Goal: Task Accomplishment & Management: Contribute content

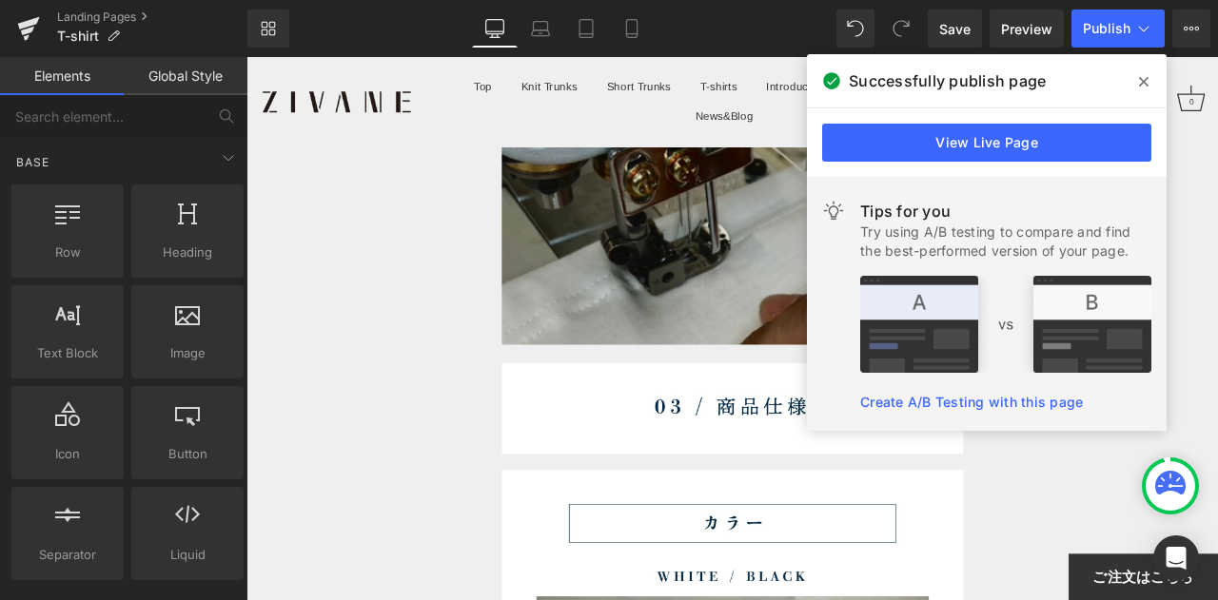
click at [1149, 80] on span at bounding box center [1143, 82] width 30 height 30
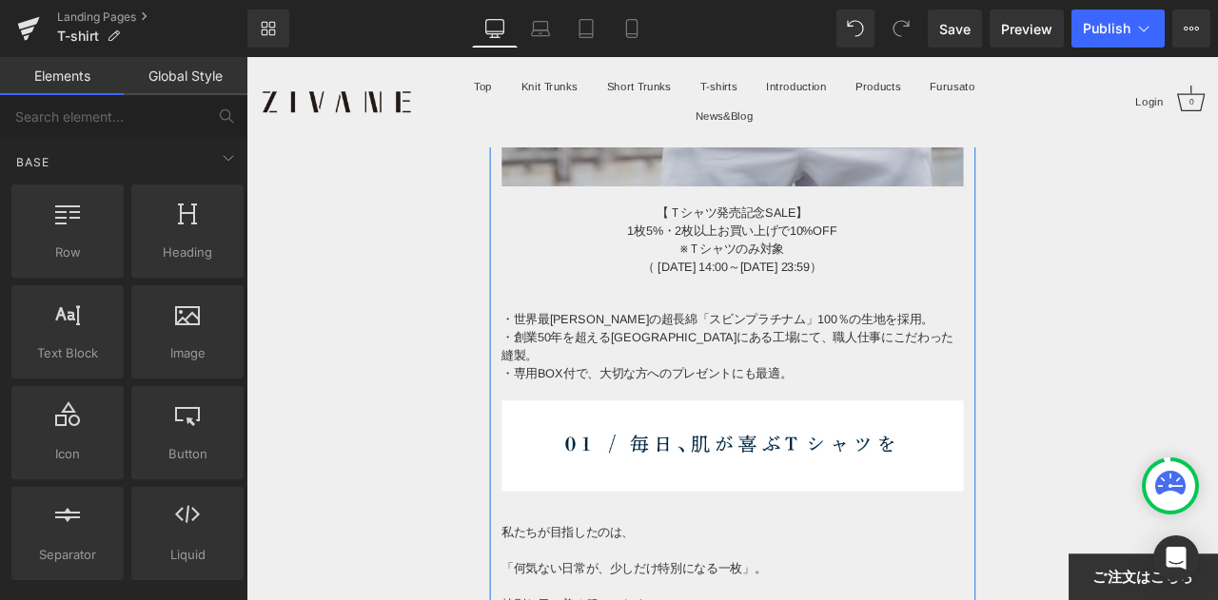
scroll to position [666, 0]
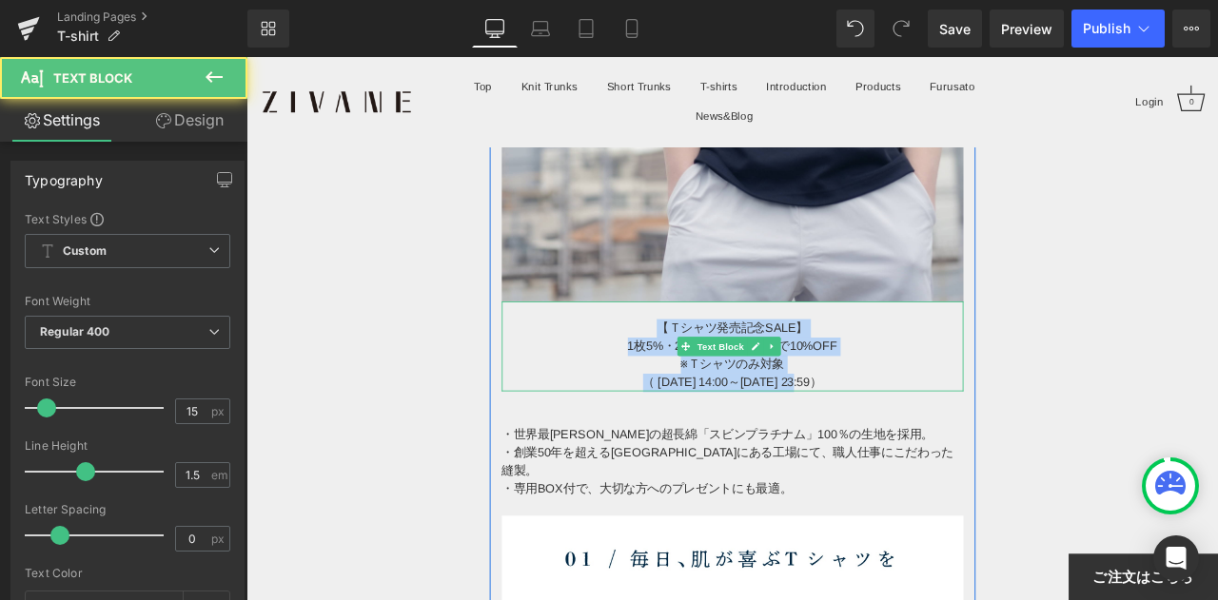
drag, startPoint x: 728, startPoint y: 363, endPoint x: 949, endPoint y: 435, distance: 232.9
click at [949, 435] on div "【Ｔシャツ発売記念SALE】 1枚5%・2枚以上お買い上げで10%OFF ※Ｔシャツのみ対象 （ [DATE] 14:00～[DATE] 23:59）" at bounding box center [822, 401] width 547 height 108
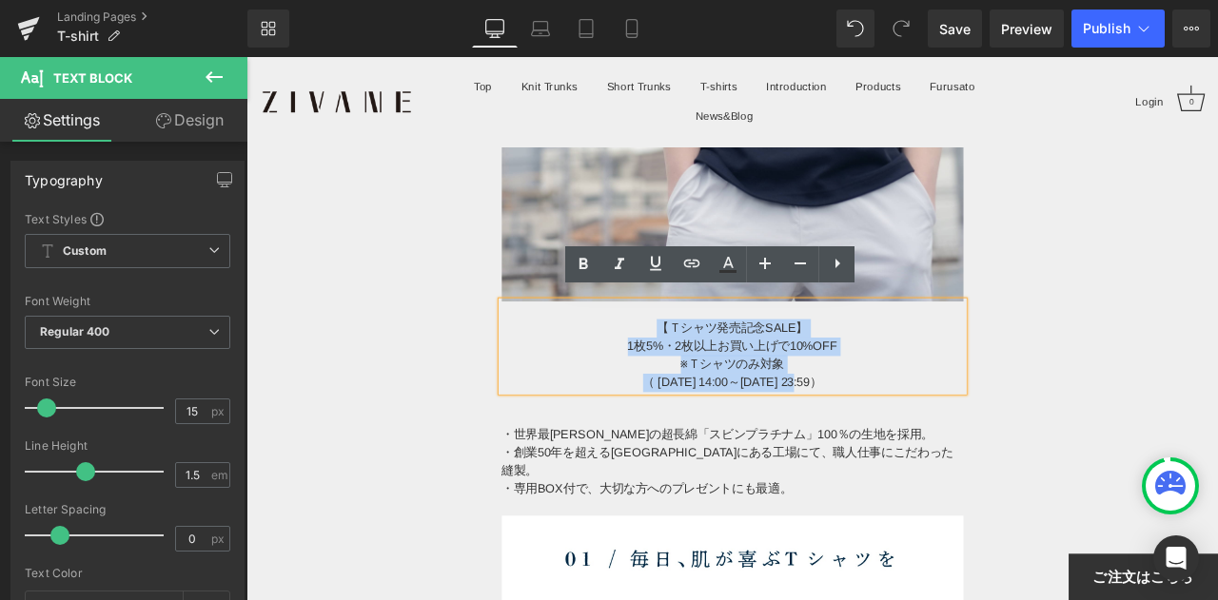
copy div "【Ｔシャツ発売記念SALE】 1枚5%・2枚以上お買い上げで10%OFF ※Ｔシャツのみ対象 （ [DATE] 14:00～[DATE] 23:59）"
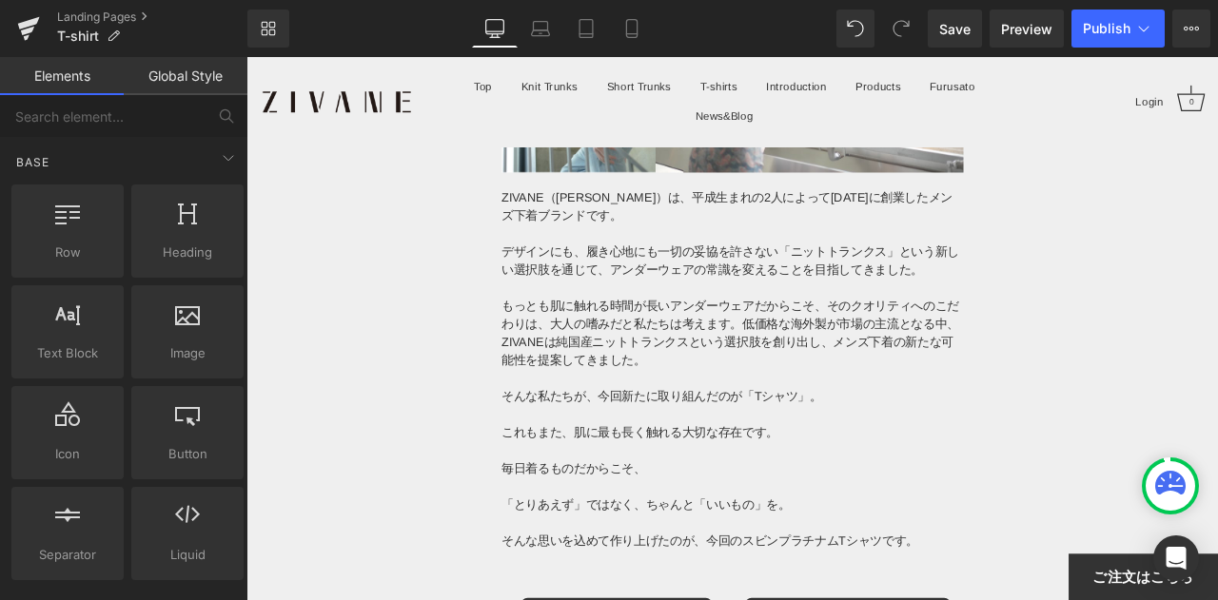
scroll to position [12280, 0]
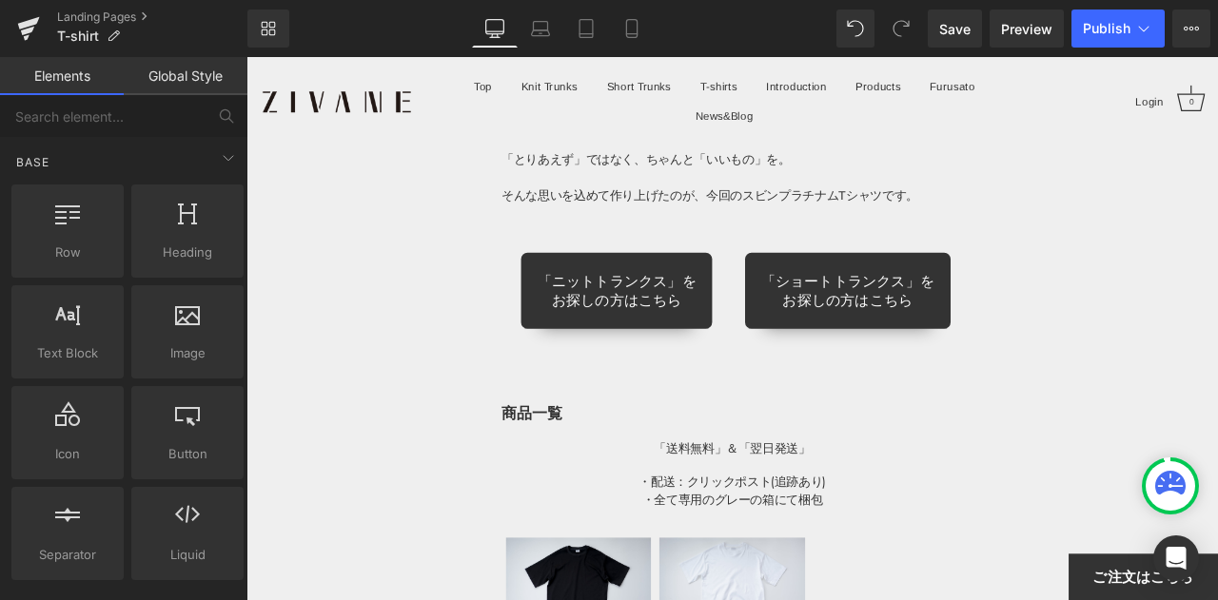
drag, startPoint x: 1387, startPoint y: 119, endPoint x: 1443, endPoint y: 598, distance: 482.8
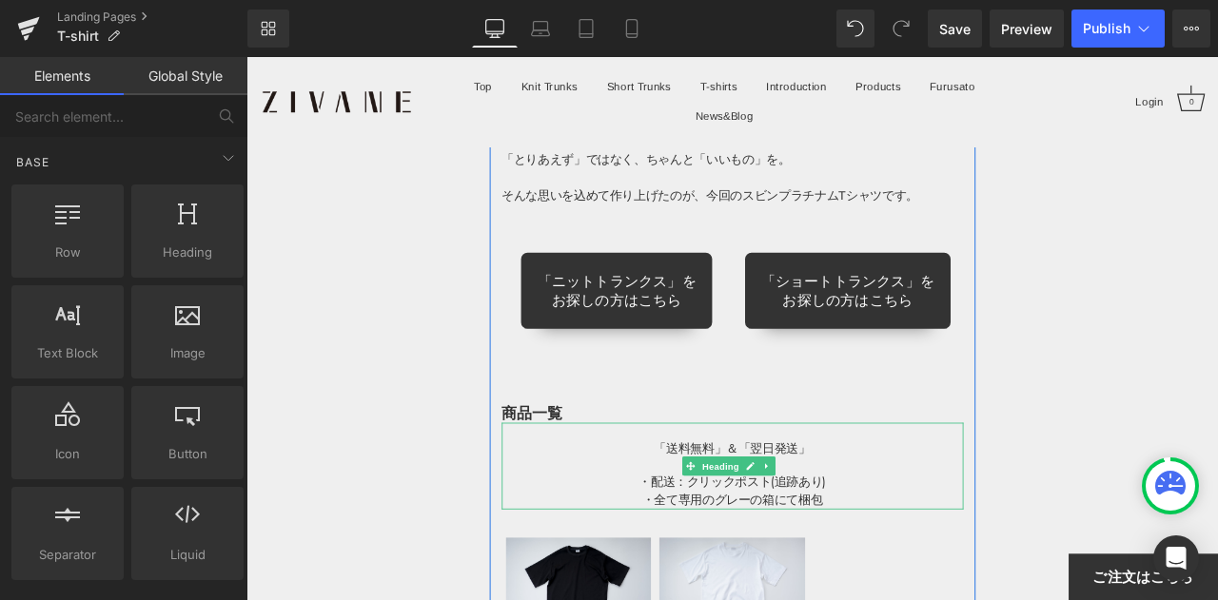
click at [731, 511] on span "「送料無料」＆「翌日発送」" at bounding box center [823, 520] width 186 height 19
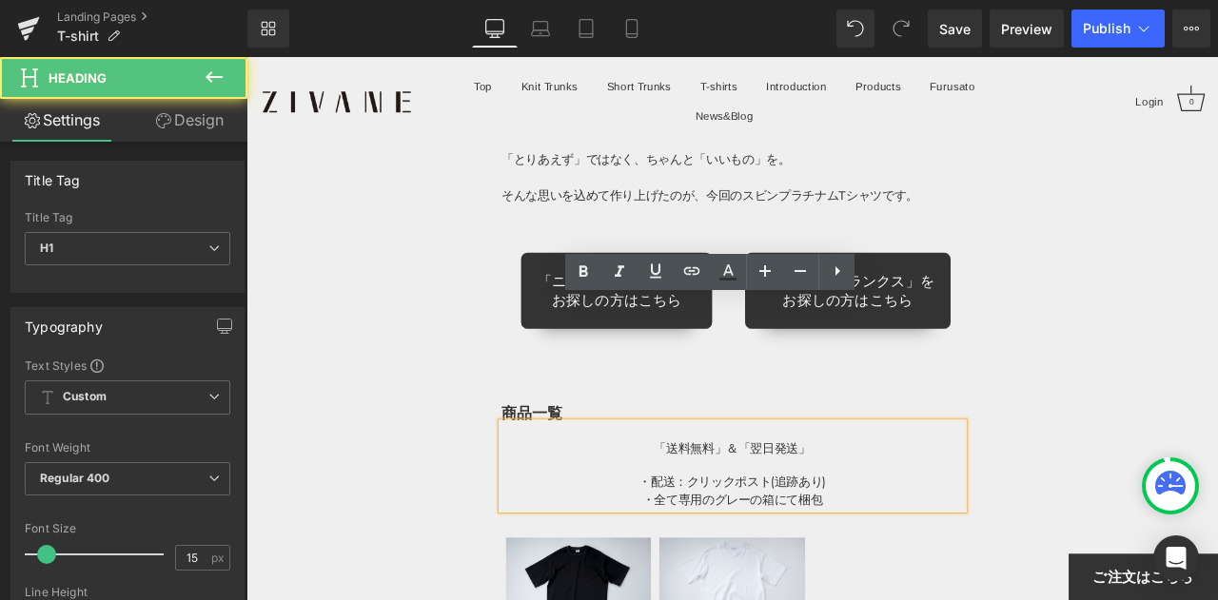
click at [730, 491] on h1 at bounding box center [822, 501] width 547 height 20
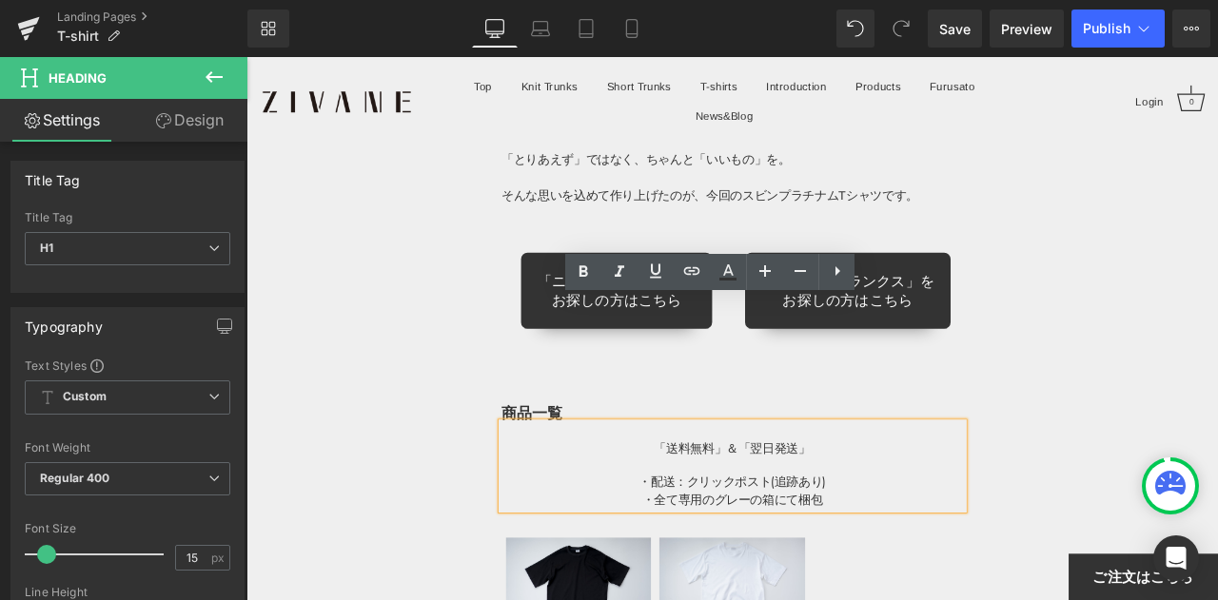
paste div
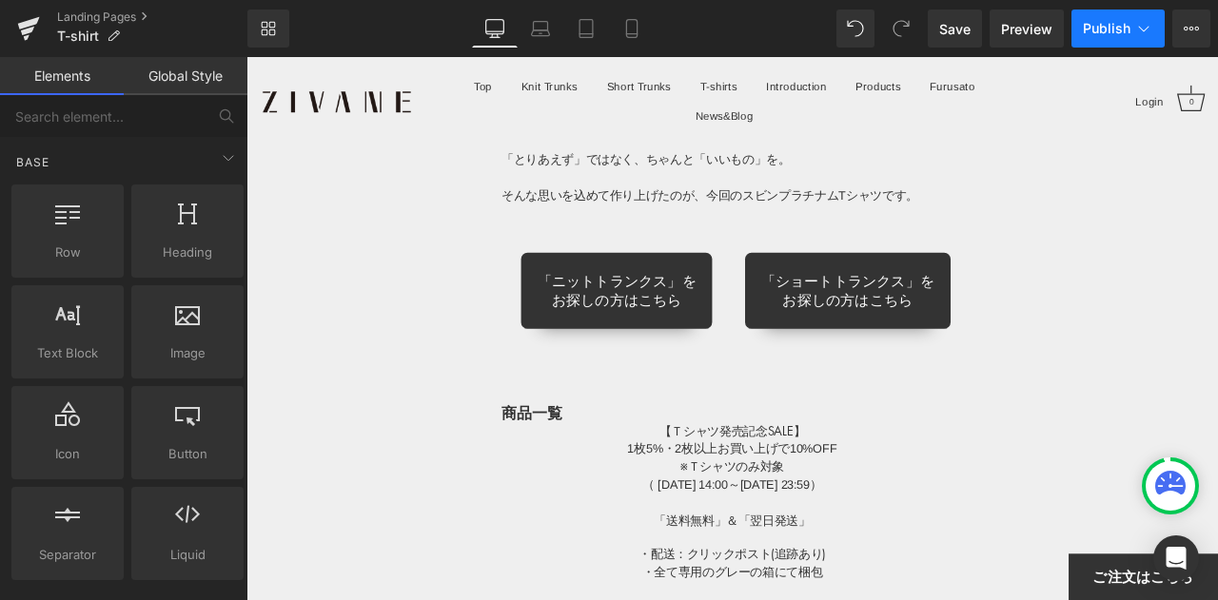
click at [1113, 30] on span "Publish" at bounding box center [1107, 28] width 48 height 15
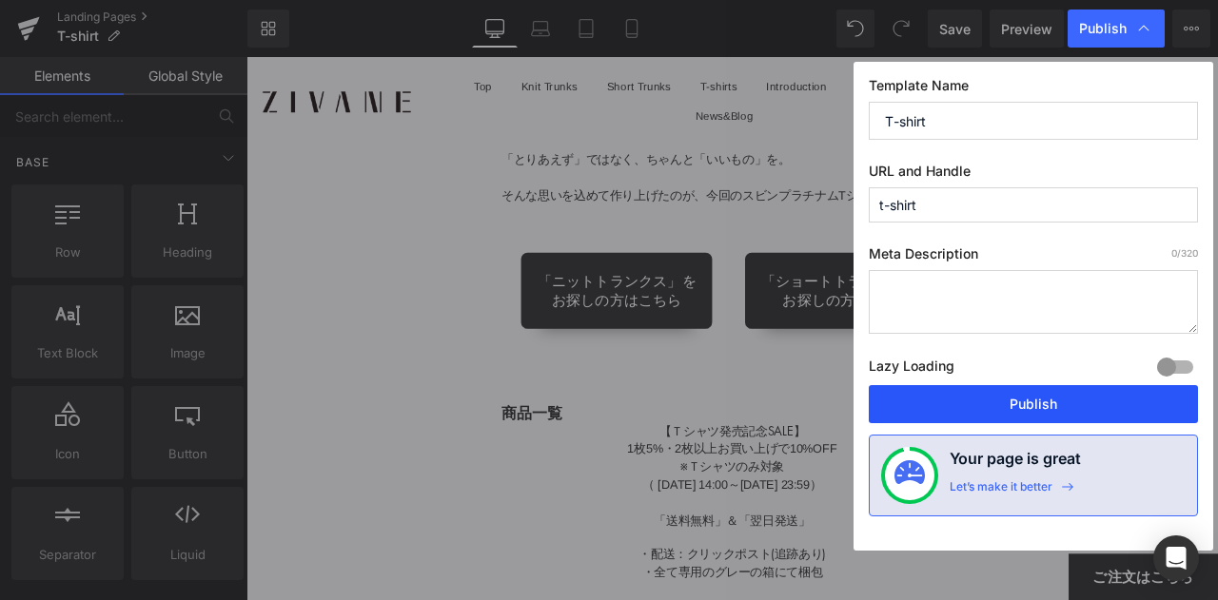
click at [1046, 393] on button "Publish" at bounding box center [1033, 404] width 329 height 38
